Goal: Task Accomplishment & Management: Complete application form

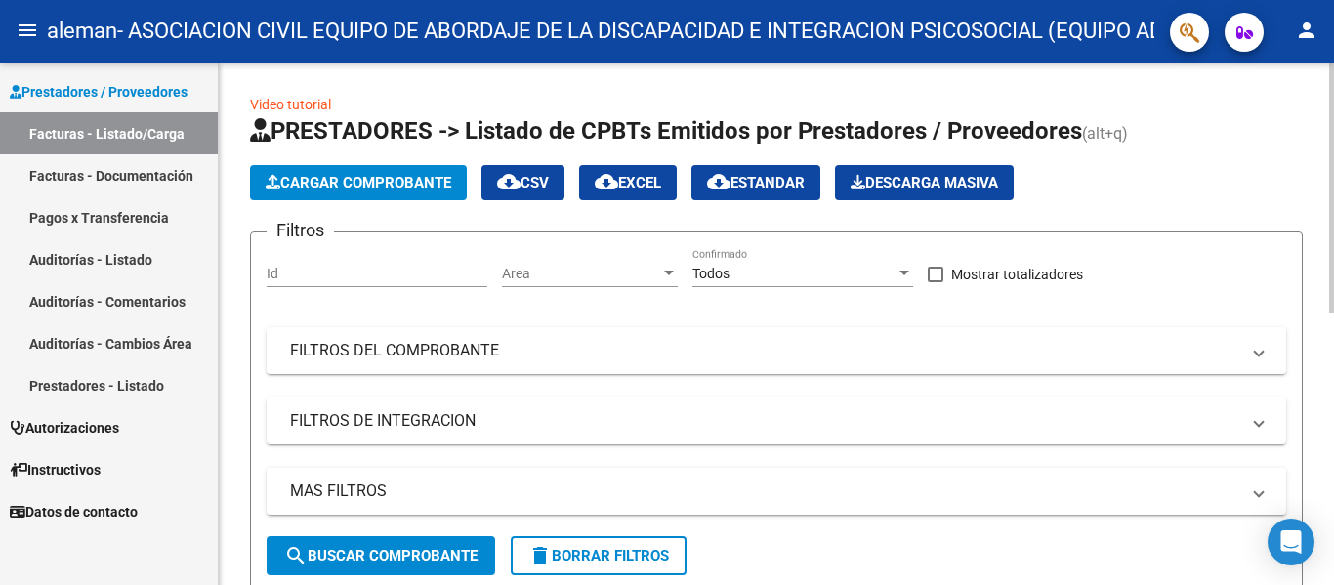
click at [419, 184] on span "Cargar Comprobante" at bounding box center [359, 183] width 186 height 18
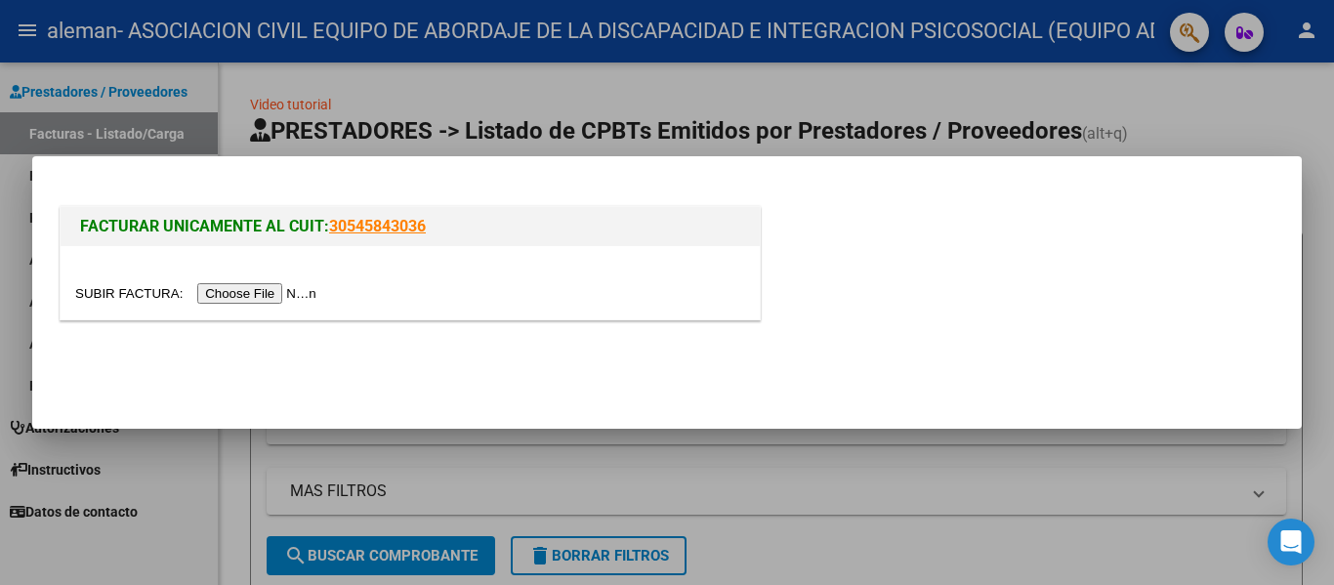
click at [260, 296] on input "file" at bounding box center [198, 293] width 247 height 21
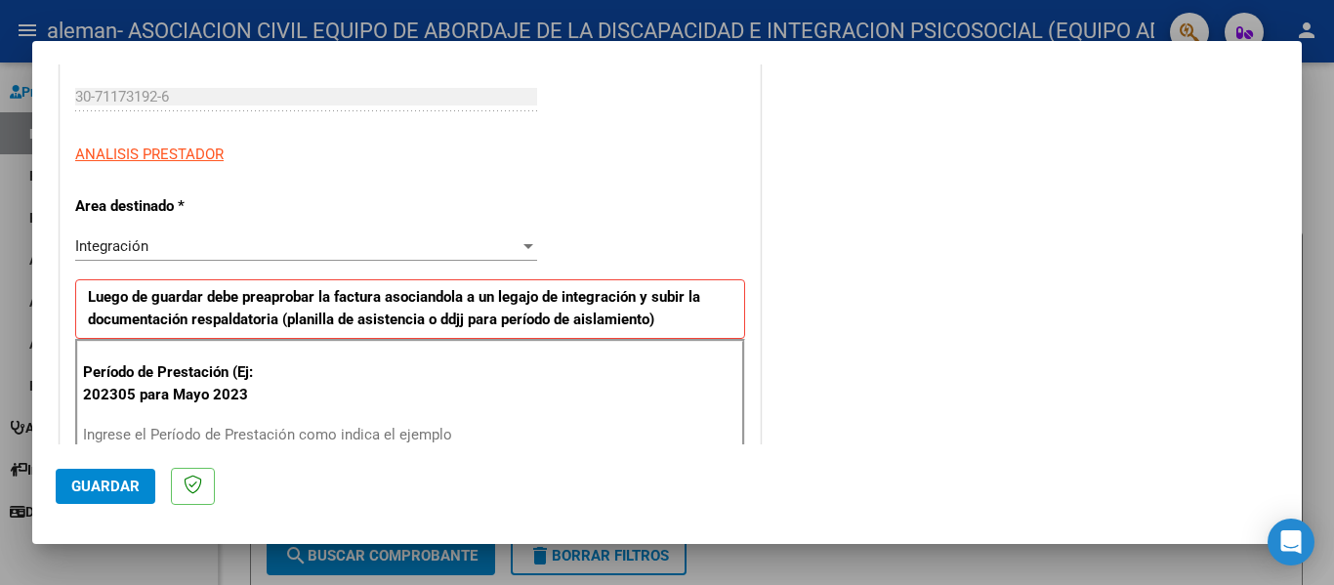
scroll to position [391, 0]
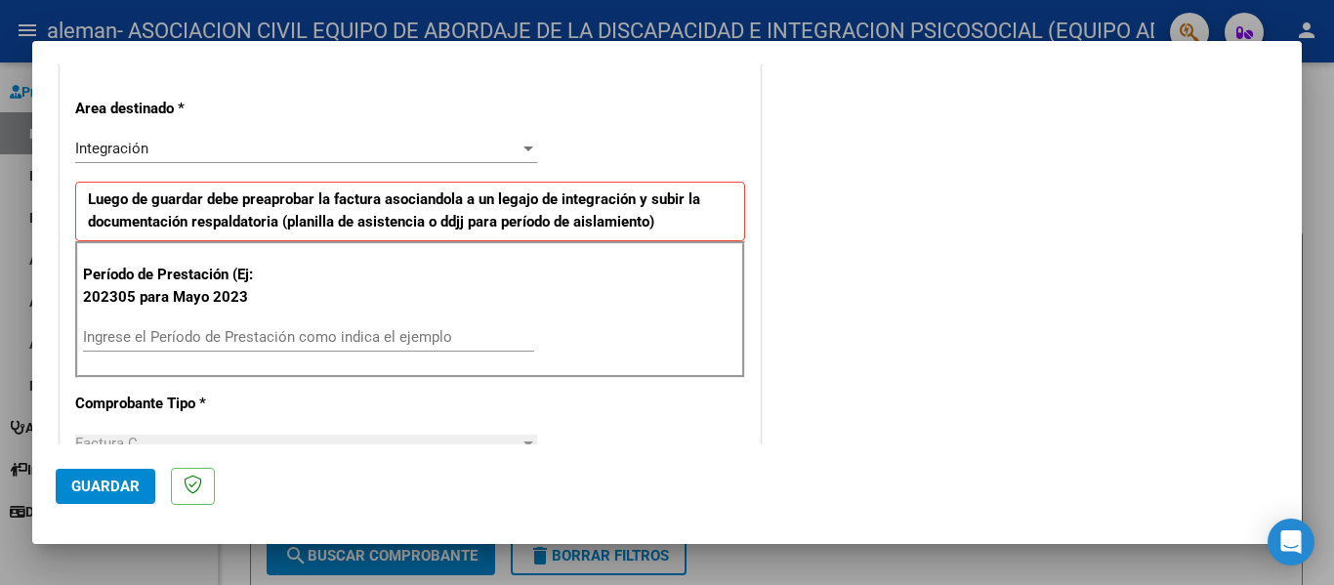
click at [239, 337] on input "Ingrese el Período de Prestación como indica el ejemplo" at bounding box center [308, 337] width 451 height 18
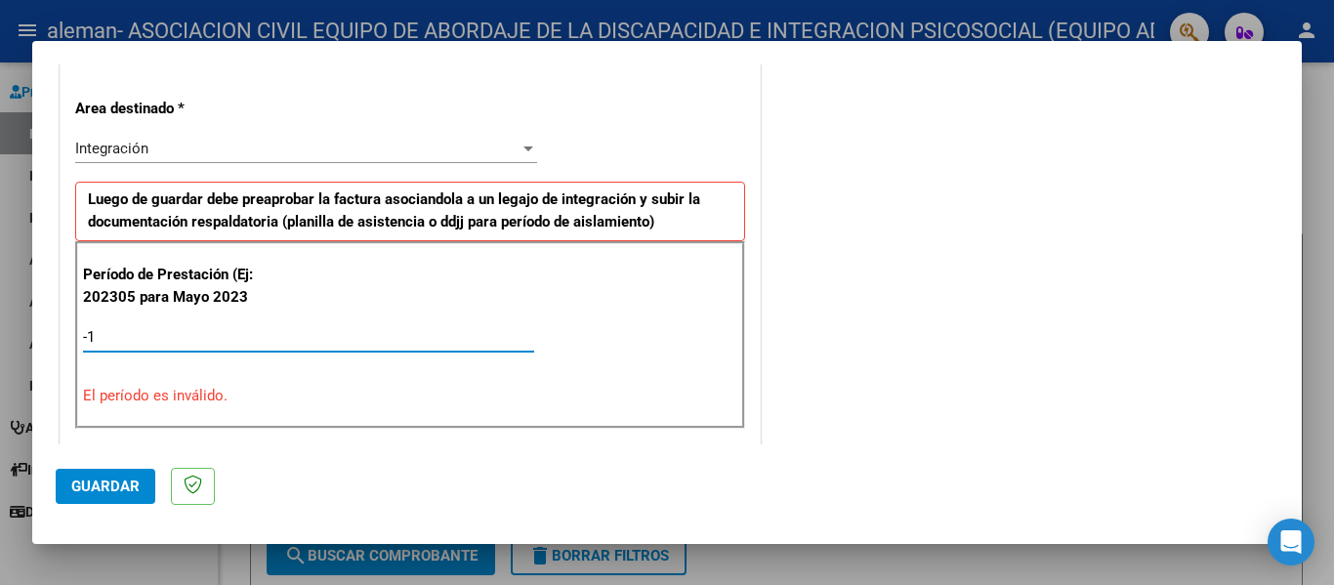
type input "-2"
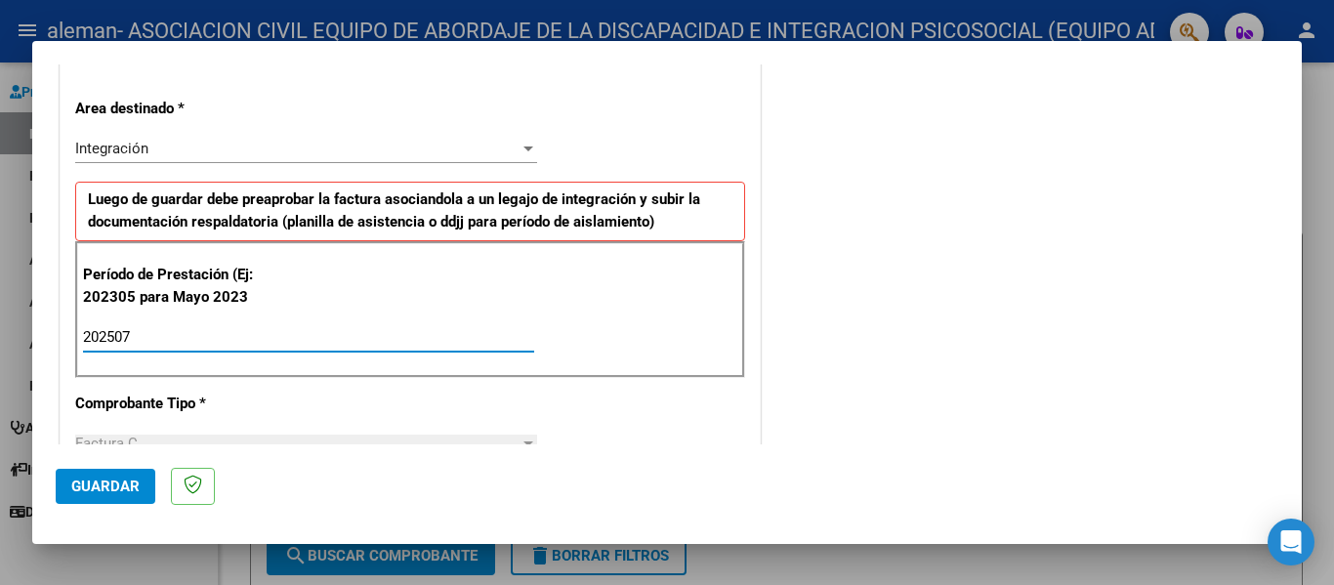
type input "202507"
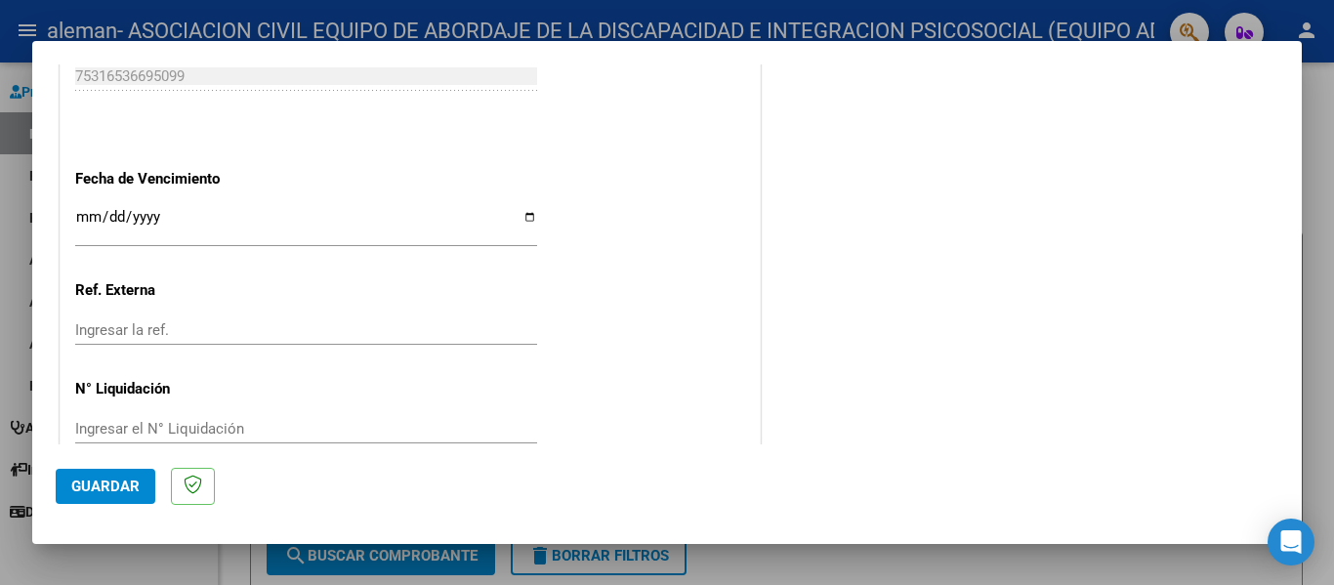
scroll to position [1270, 0]
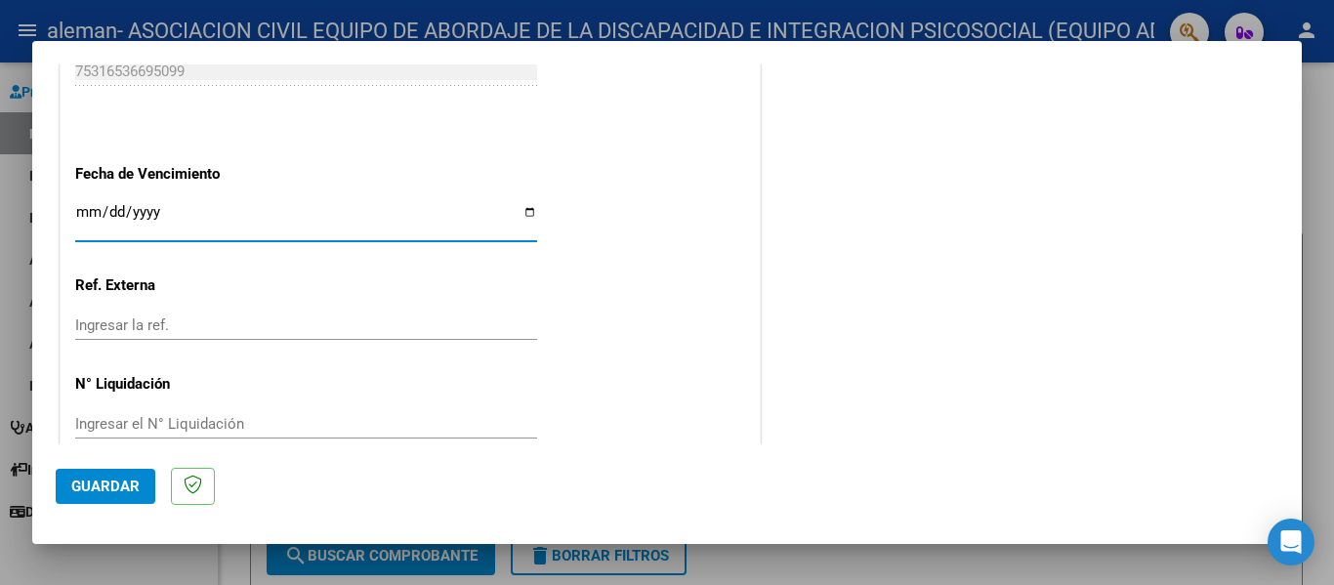
click at [195, 221] on input "Ingresar la fecha" at bounding box center [306, 219] width 462 height 31
click at [526, 210] on input "Ingresar la fecha" at bounding box center [306, 219] width 462 height 31
type input "[DATE]"
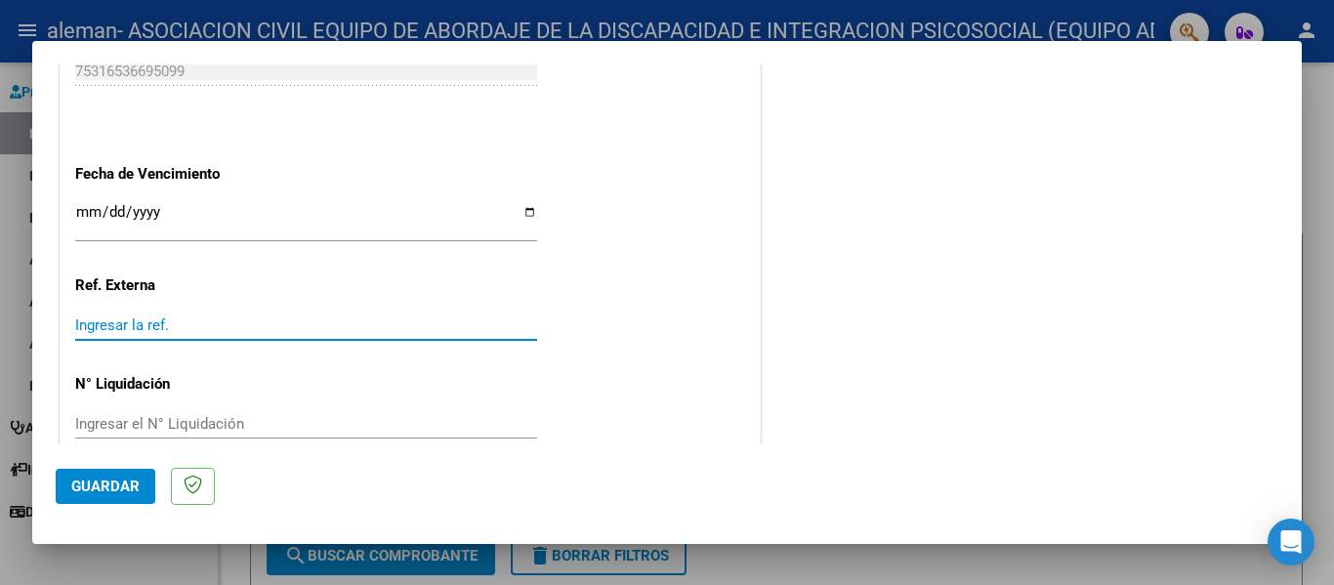
click at [167, 317] on input "Ingresar la ref." at bounding box center [306, 325] width 462 height 18
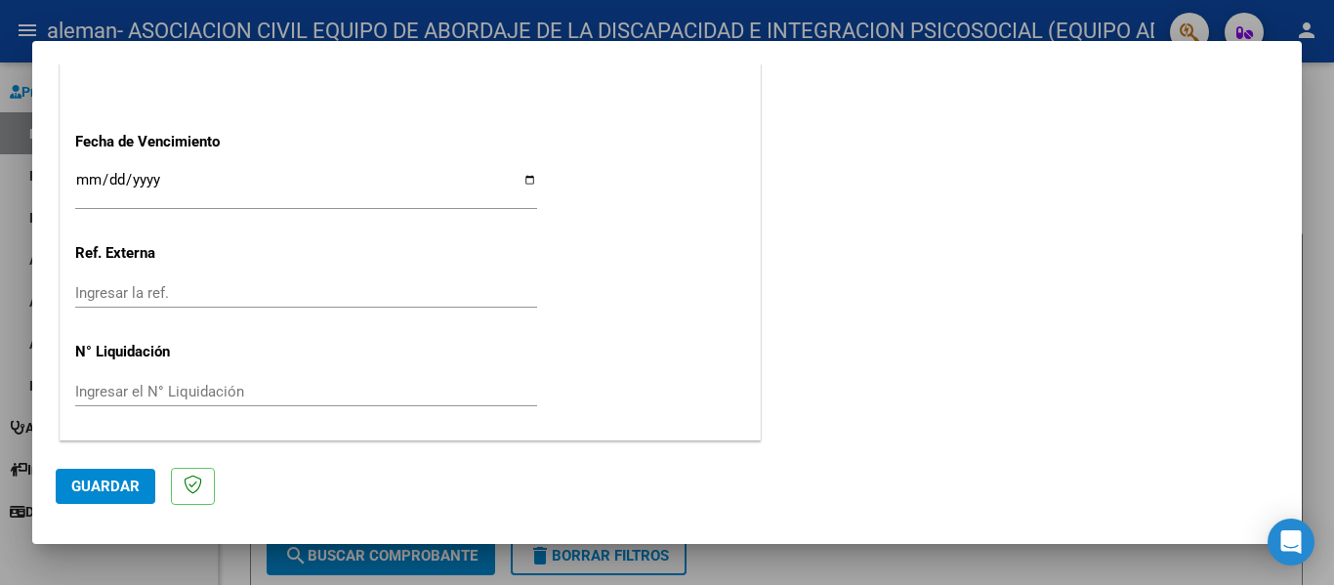
click at [224, 392] on input "Ingresar el N° Liquidación" at bounding box center [306, 392] width 462 height 18
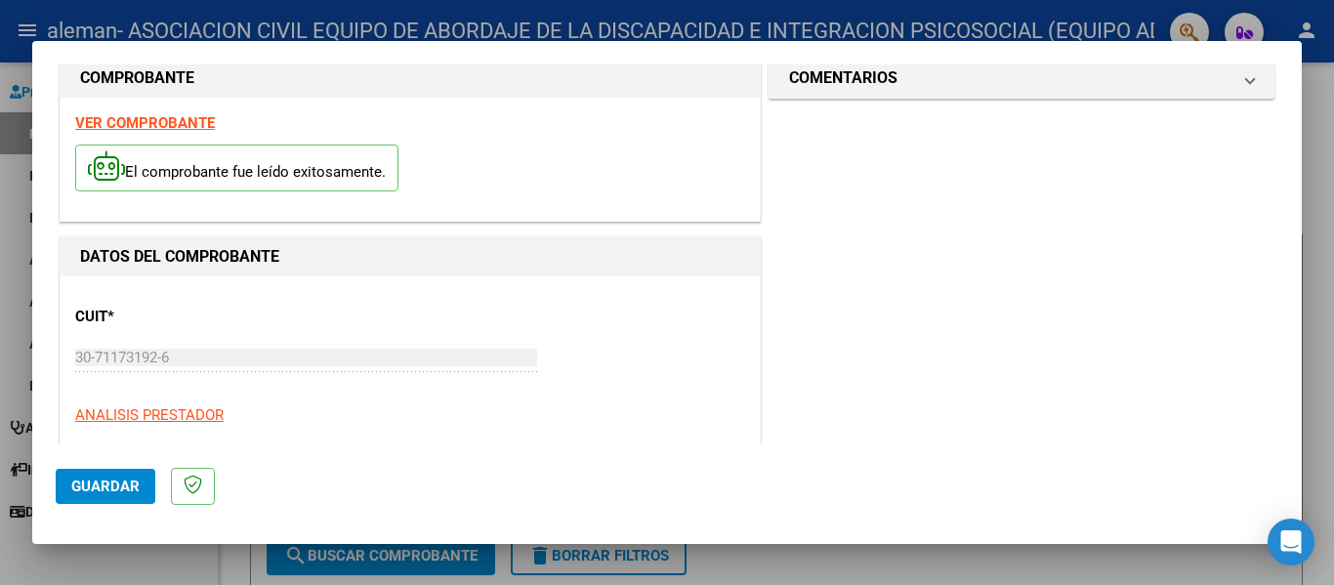
scroll to position [0, 0]
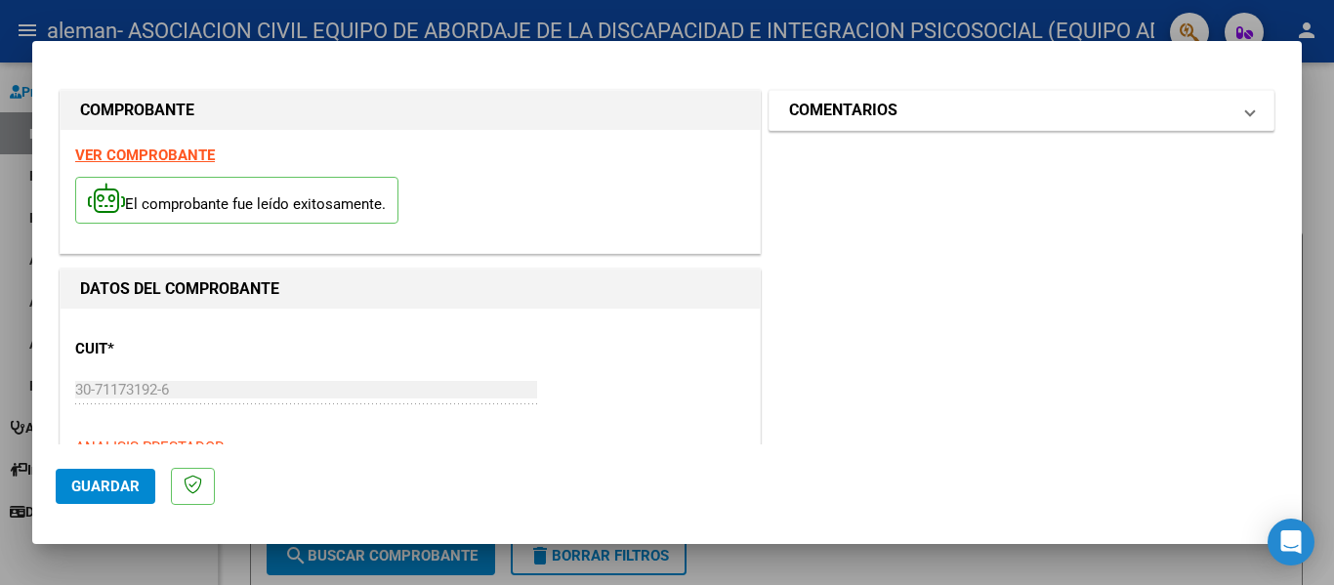
click at [952, 108] on mat-panel-title "COMENTARIOS" at bounding box center [1009, 110] width 441 height 23
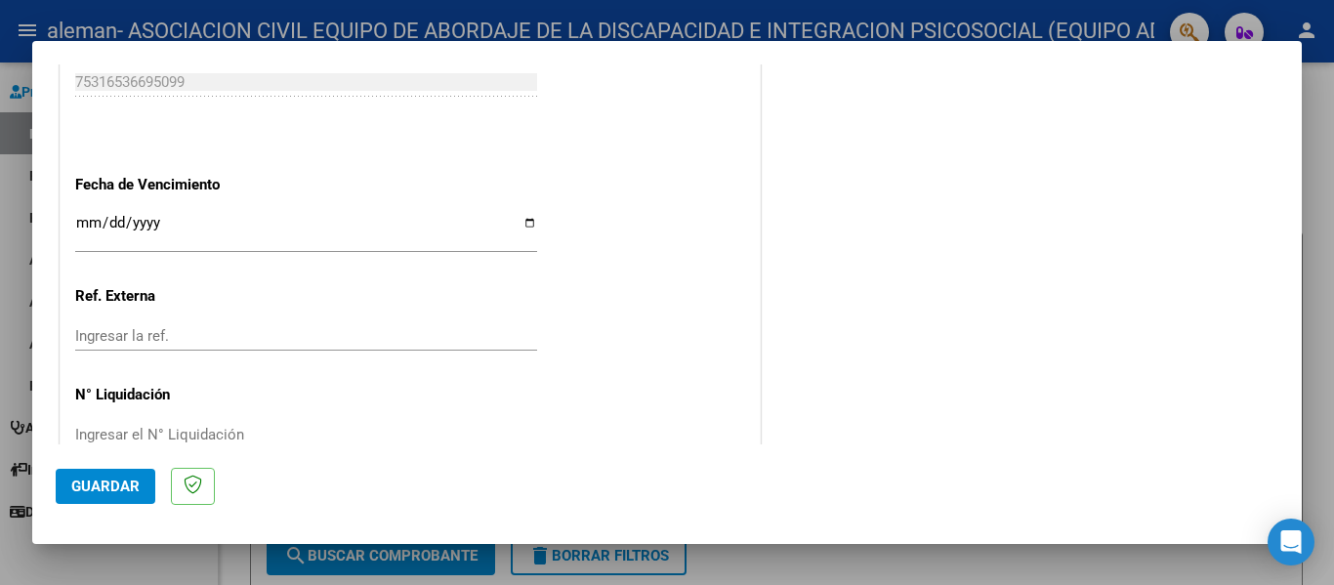
scroll to position [1302, 0]
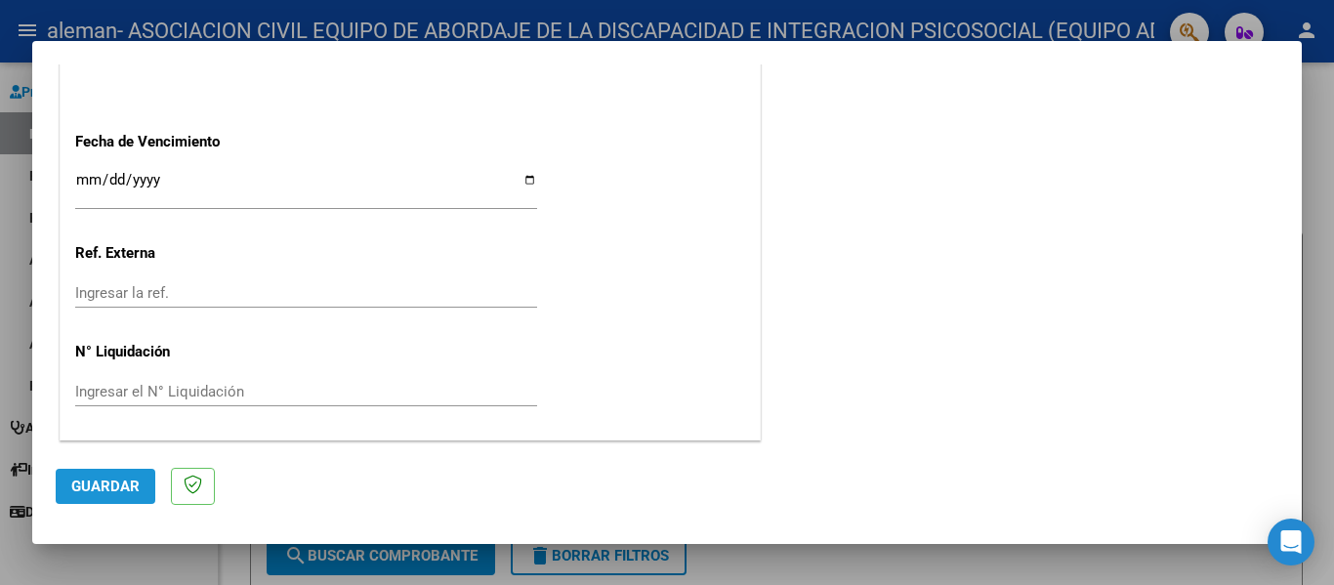
click at [127, 476] on button "Guardar" at bounding box center [106, 486] width 100 height 35
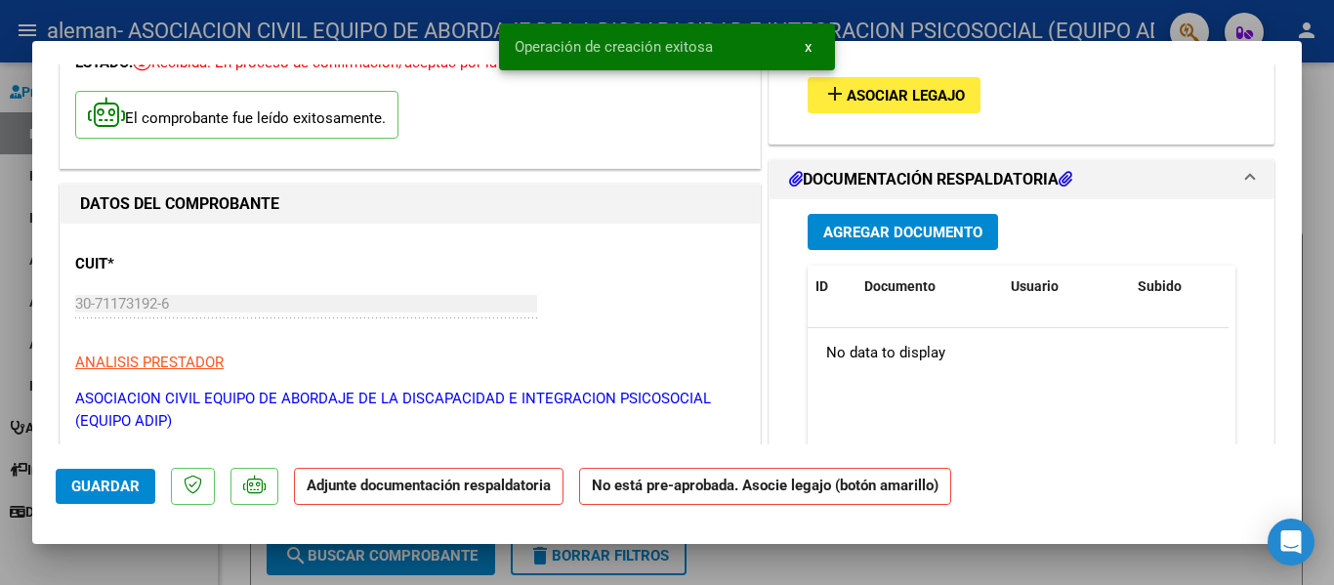
scroll to position [293, 0]
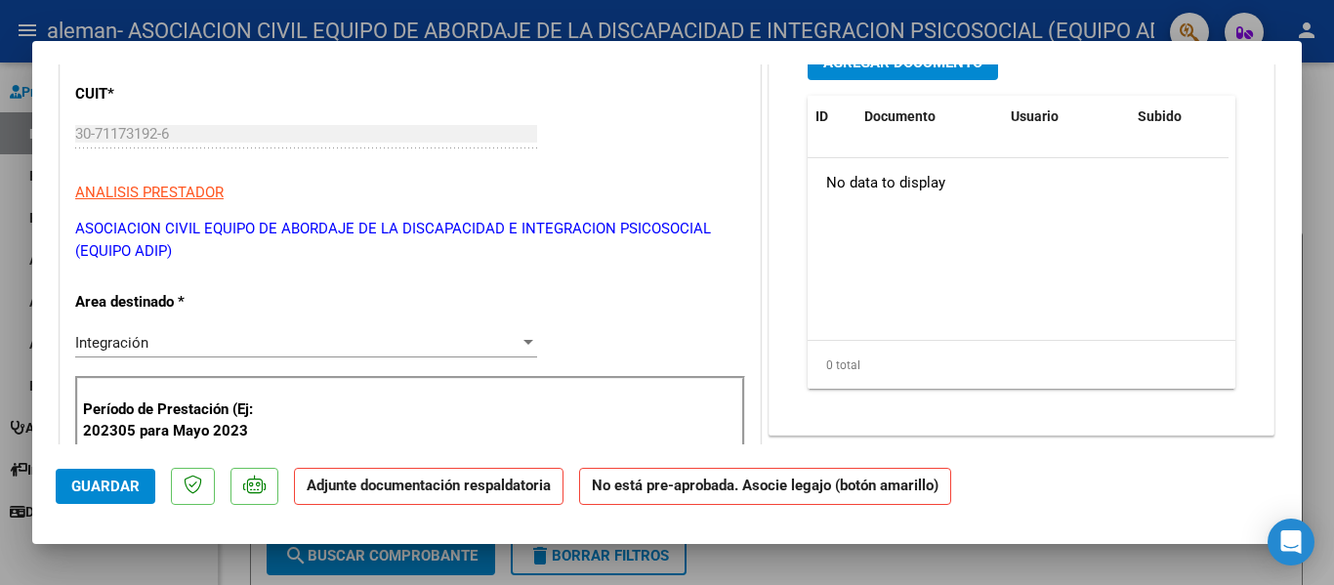
click at [347, 488] on strong "Adjunte documentación respaldatoria" at bounding box center [429, 486] width 244 height 18
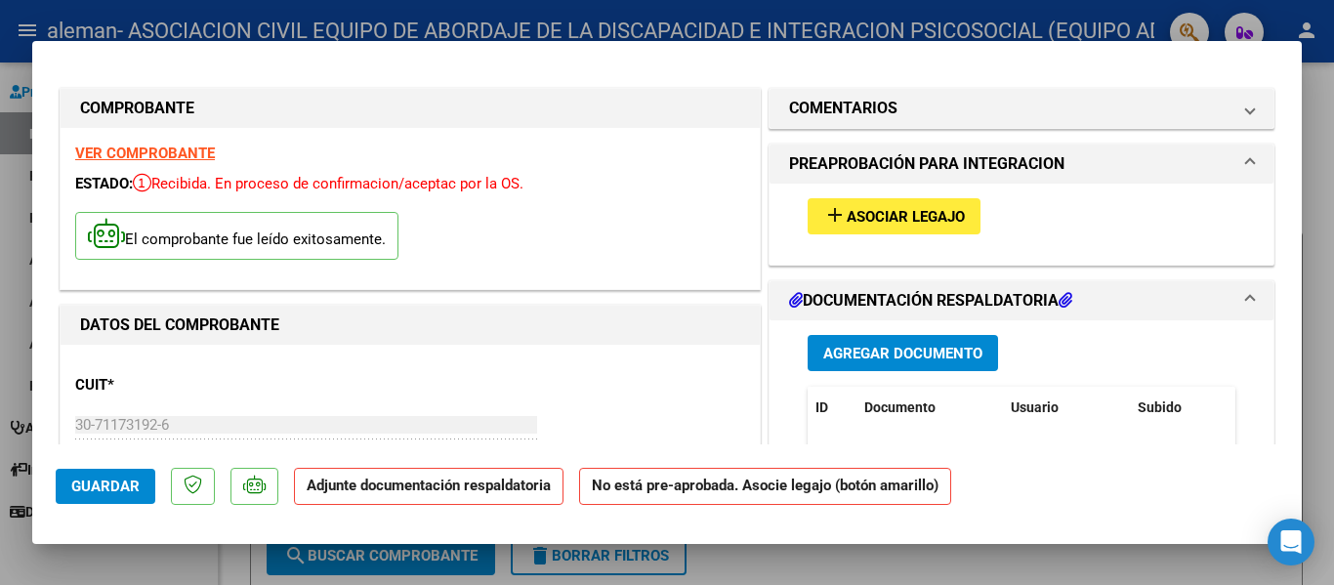
scroll to position [0, 0]
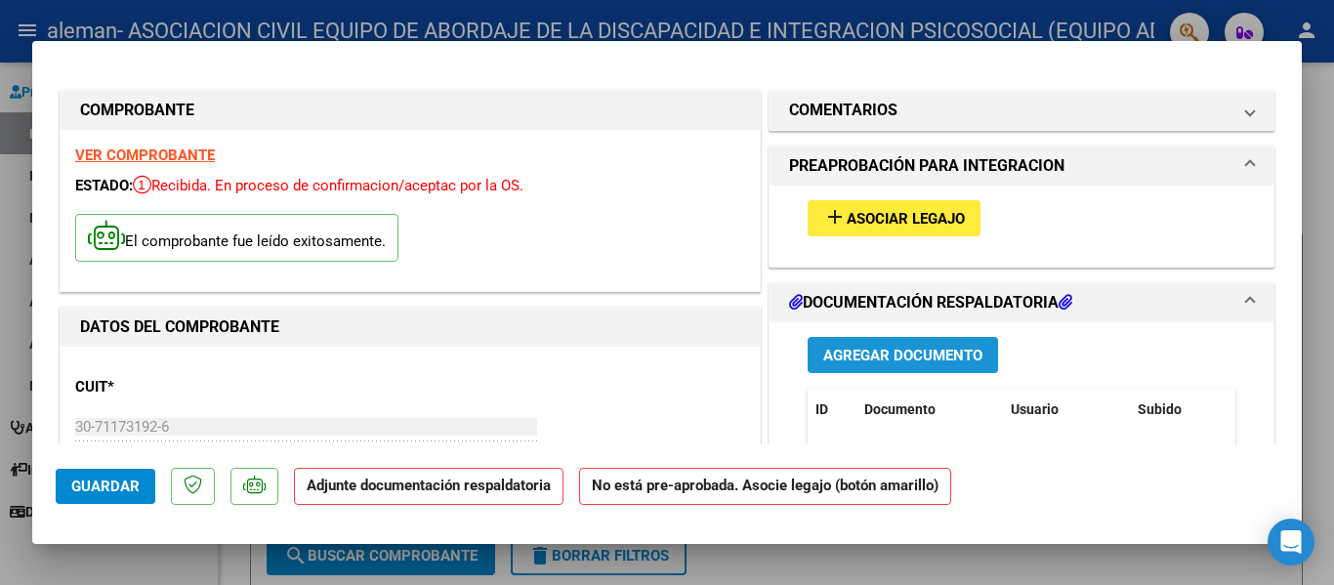
click at [879, 347] on span "Agregar Documento" at bounding box center [902, 356] width 159 height 18
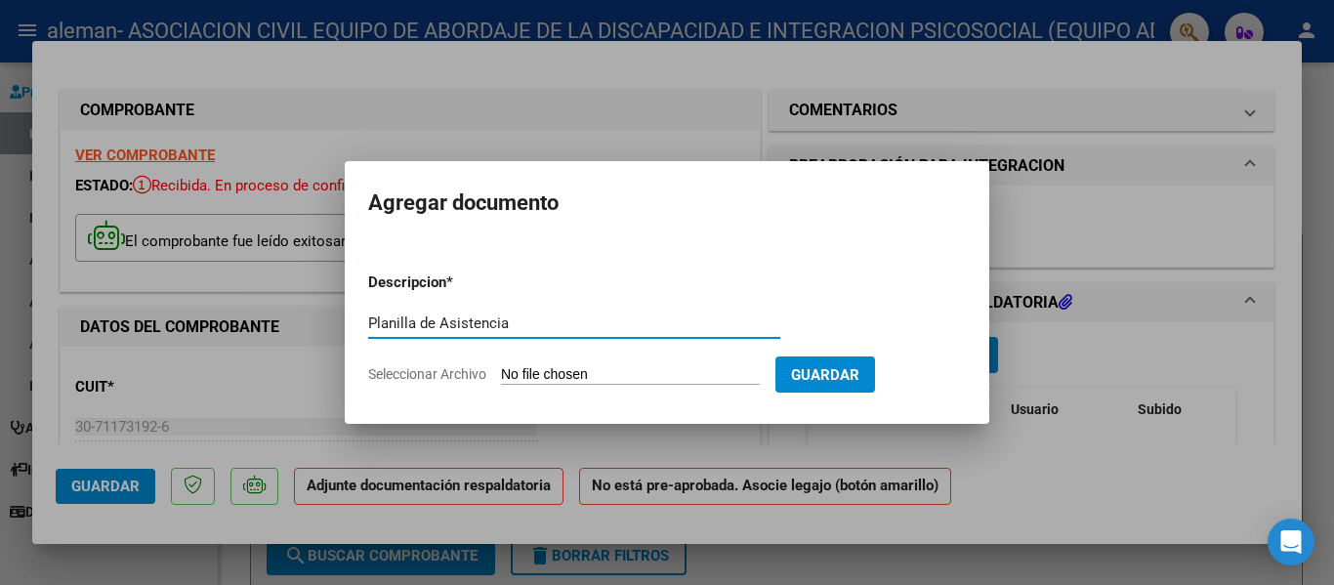
type input "Planilla de Asistencia"
click at [859, 372] on span "Guardar" at bounding box center [825, 375] width 68 height 18
click at [859, 370] on span "Guardar" at bounding box center [825, 375] width 68 height 18
click at [680, 368] on input "Seleccionar Archivo" at bounding box center [630, 375] width 259 height 19
type input "C:\fakepath\Planilla Julio. [PERSON_NAME].pdf"
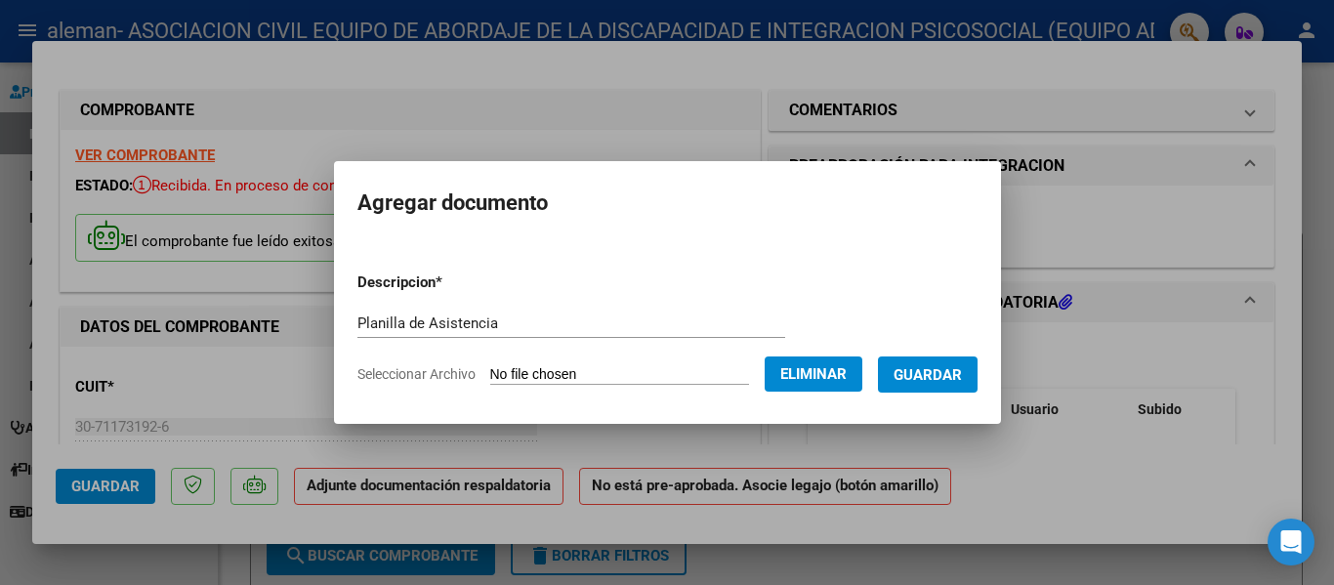
click at [942, 371] on span "Guardar" at bounding box center [928, 375] width 68 height 18
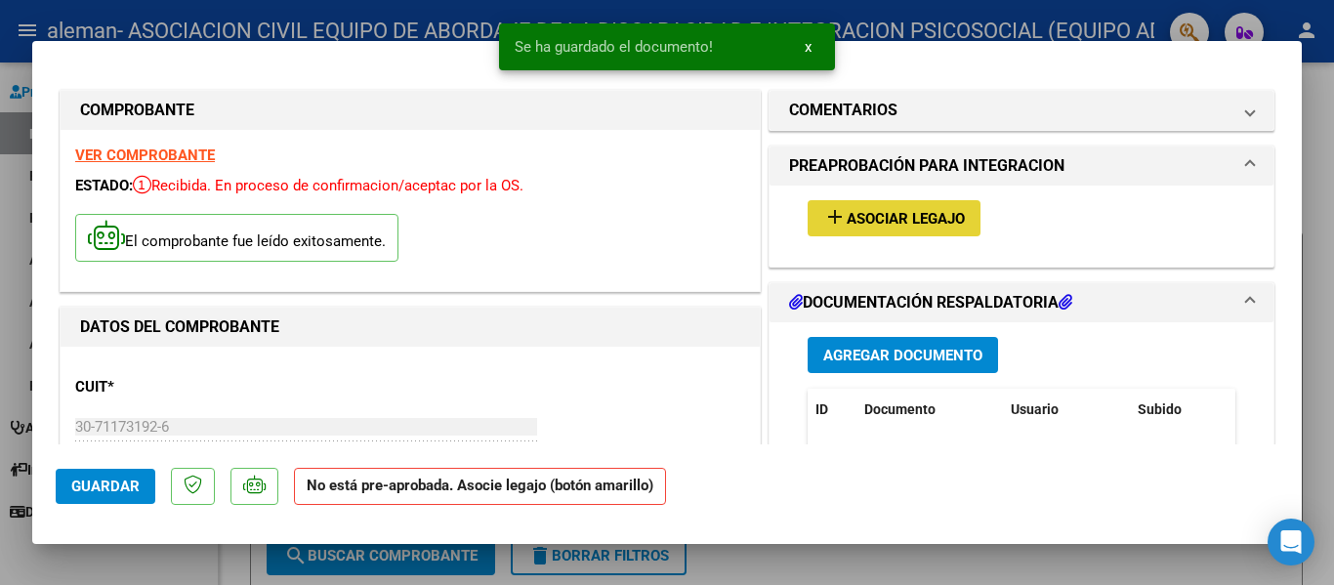
click at [932, 208] on button "add Asociar Legajo" at bounding box center [894, 218] width 173 height 36
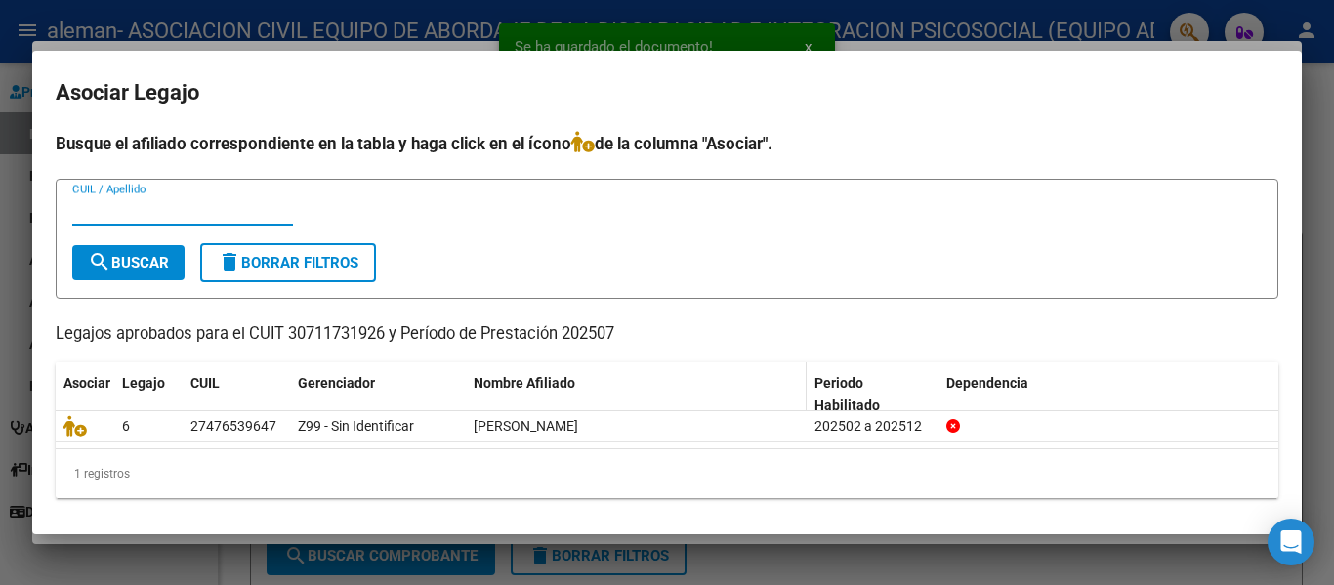
scroll to position [4, 0]
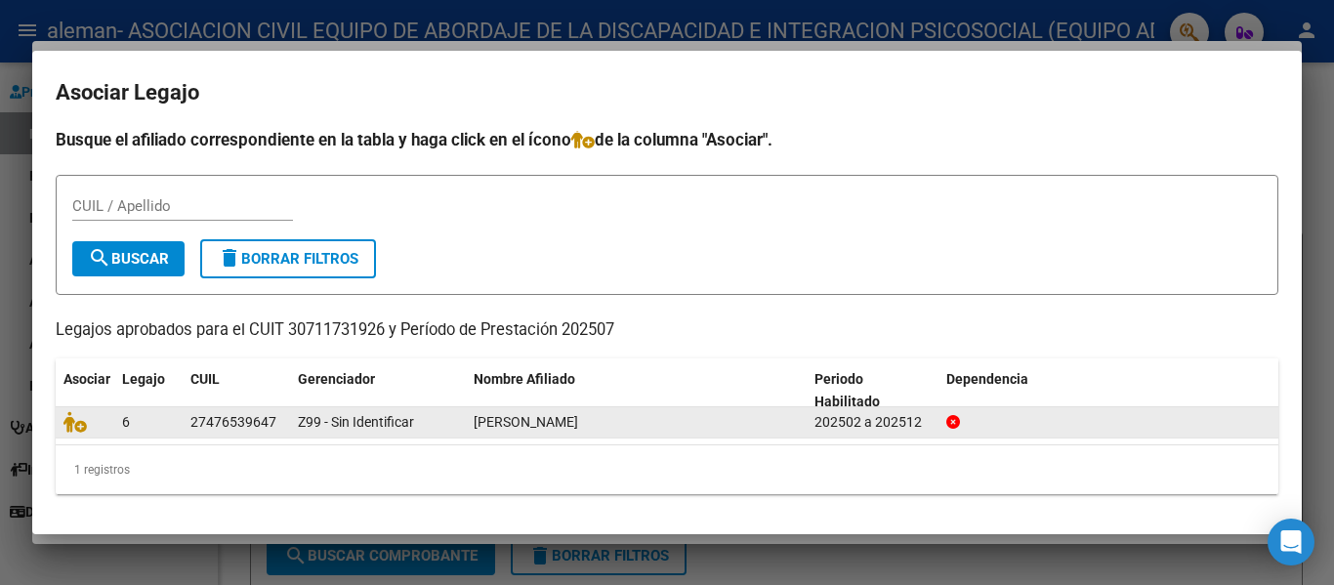
click at [673, 424] on div "[PERSON_NAME]" at bounding box center [636, 422] width 325 height 22
click at [305, 428] on span "Z99 - Sin Identificar" at bounding box center [356, 422] width 116 height 16
click at [72, 426] on icon at bounding box center [74, 421] width 23 height 21
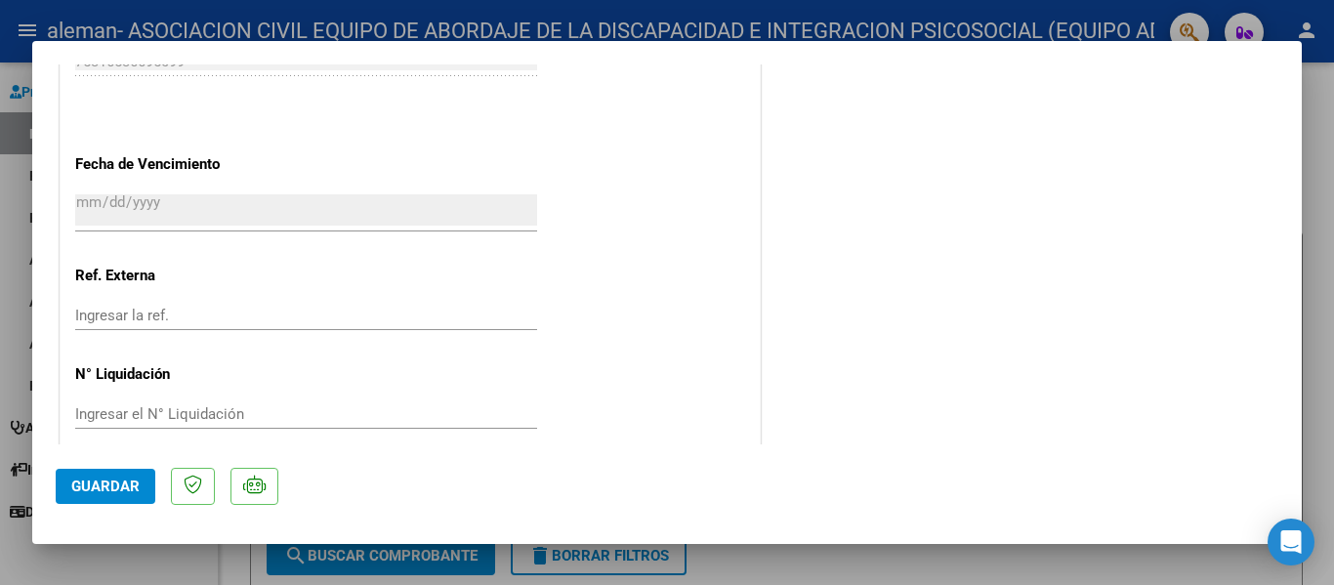
scroll to position [1390, 0]
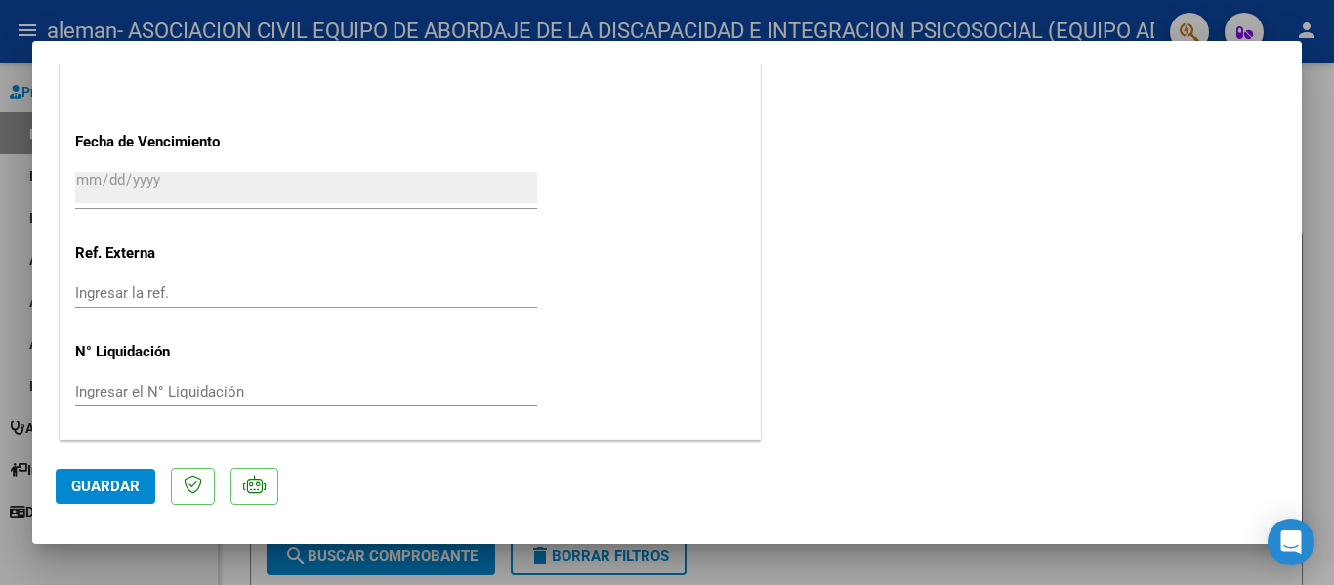
click at [92, 479] on span "Guardar" at bounding box center [105, 487] width 68 height 18
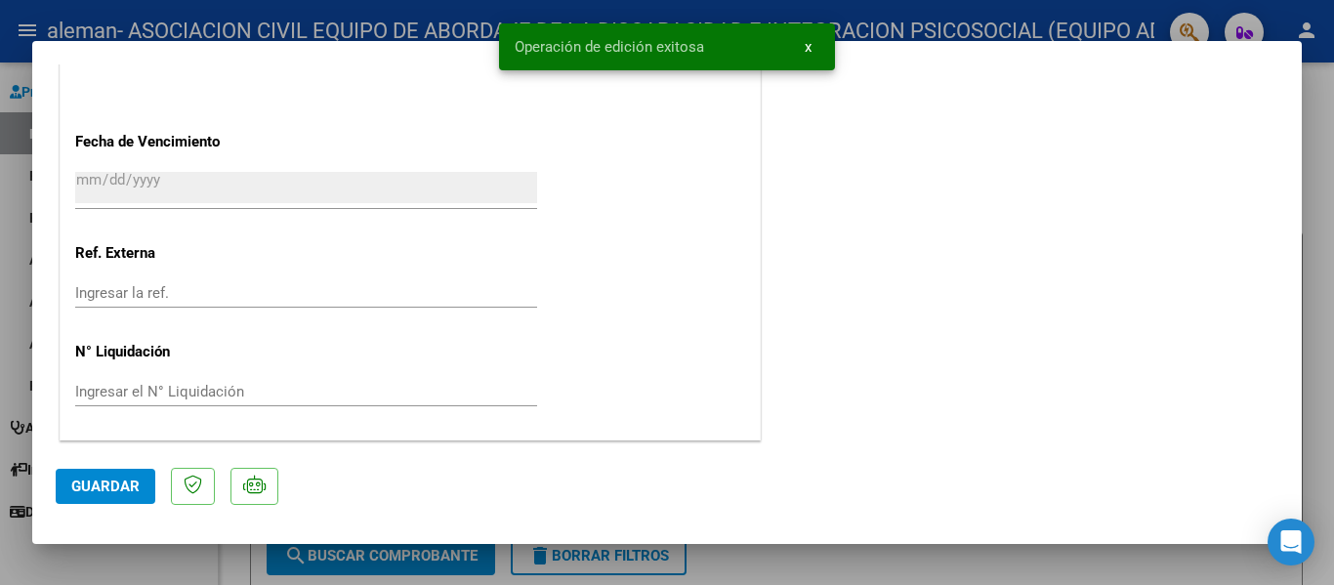
click at [949, 552] on div at bounding box center [667, 292] width 1334 height 585
type input "$ 0,00"
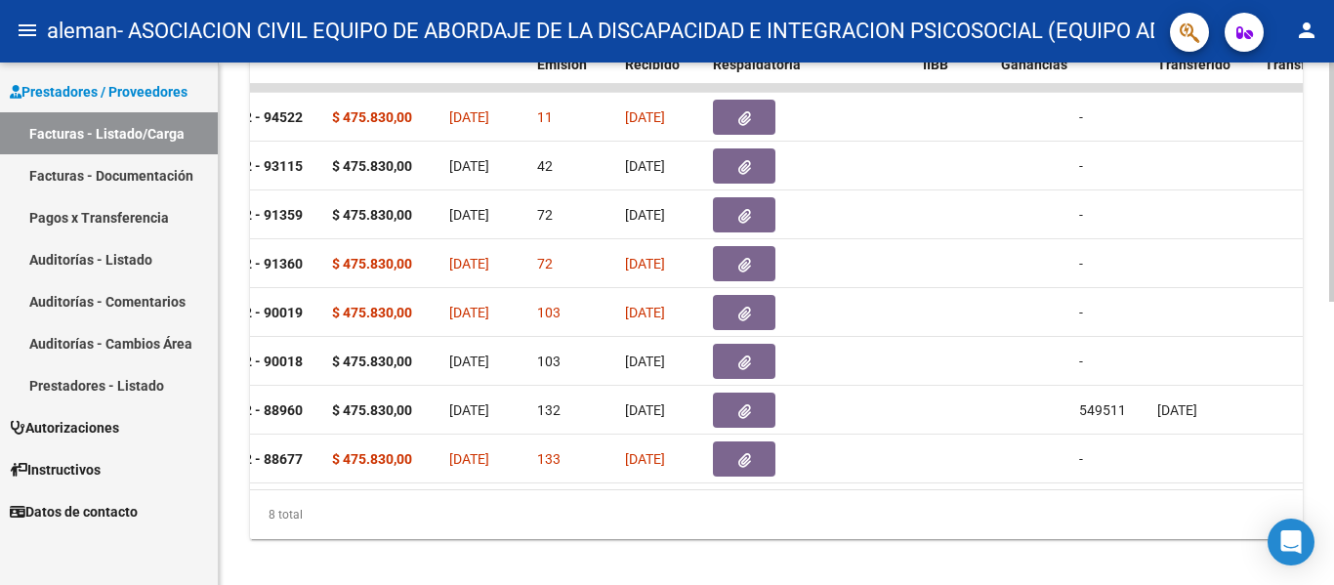
scroll to position [0, 0]
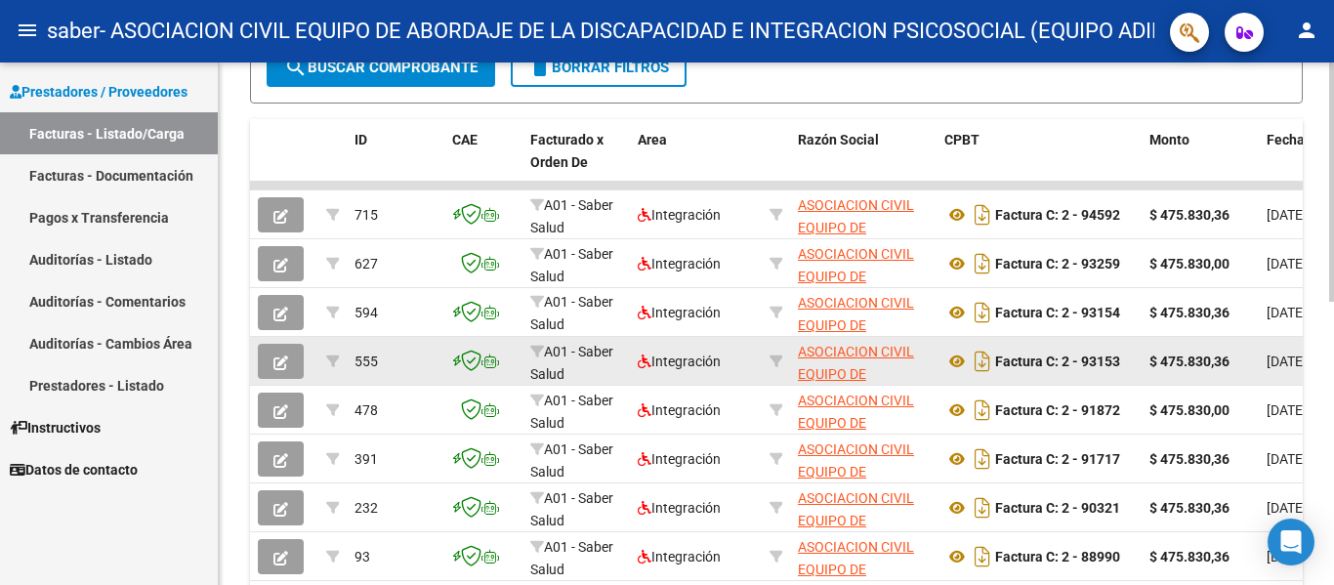
scroll to position [586, 0]
